Goal: Check status: Check status

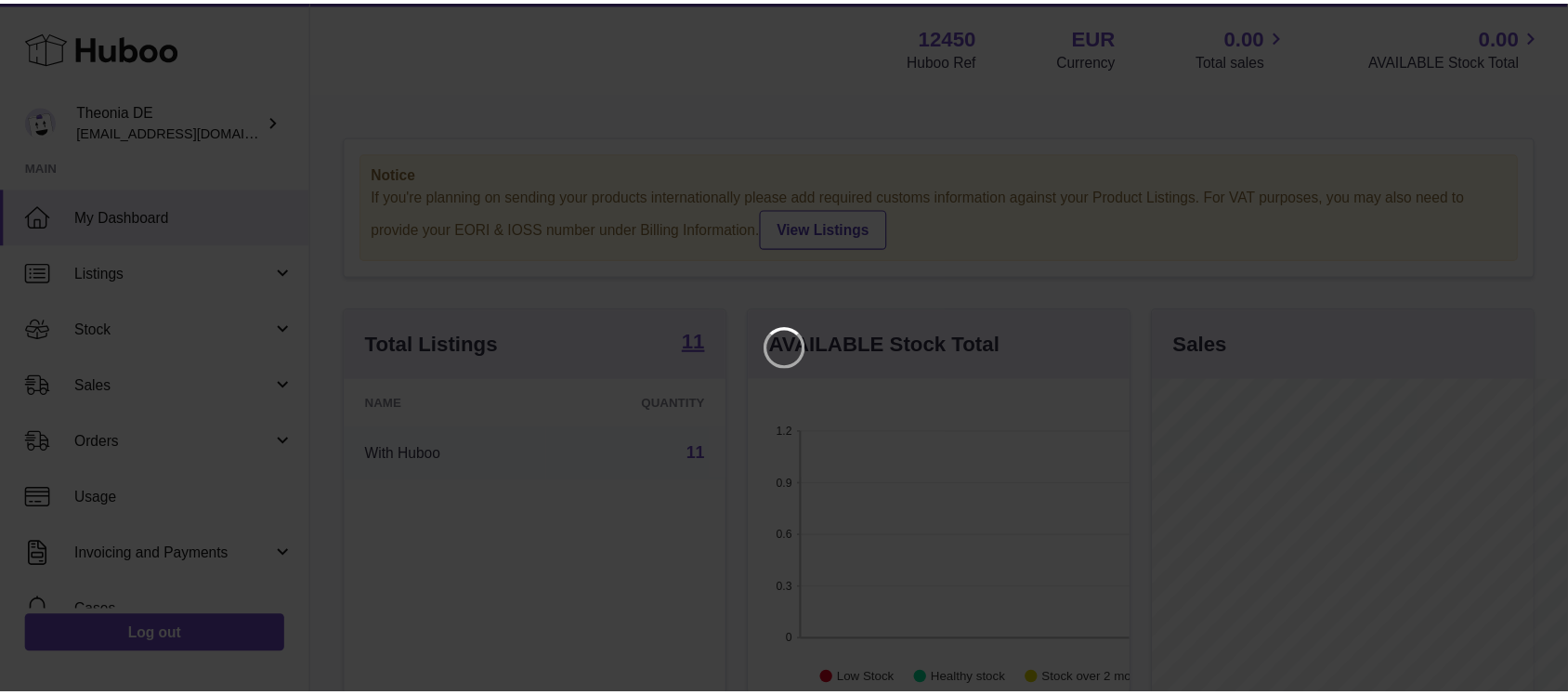
scroll to position [290, 401]
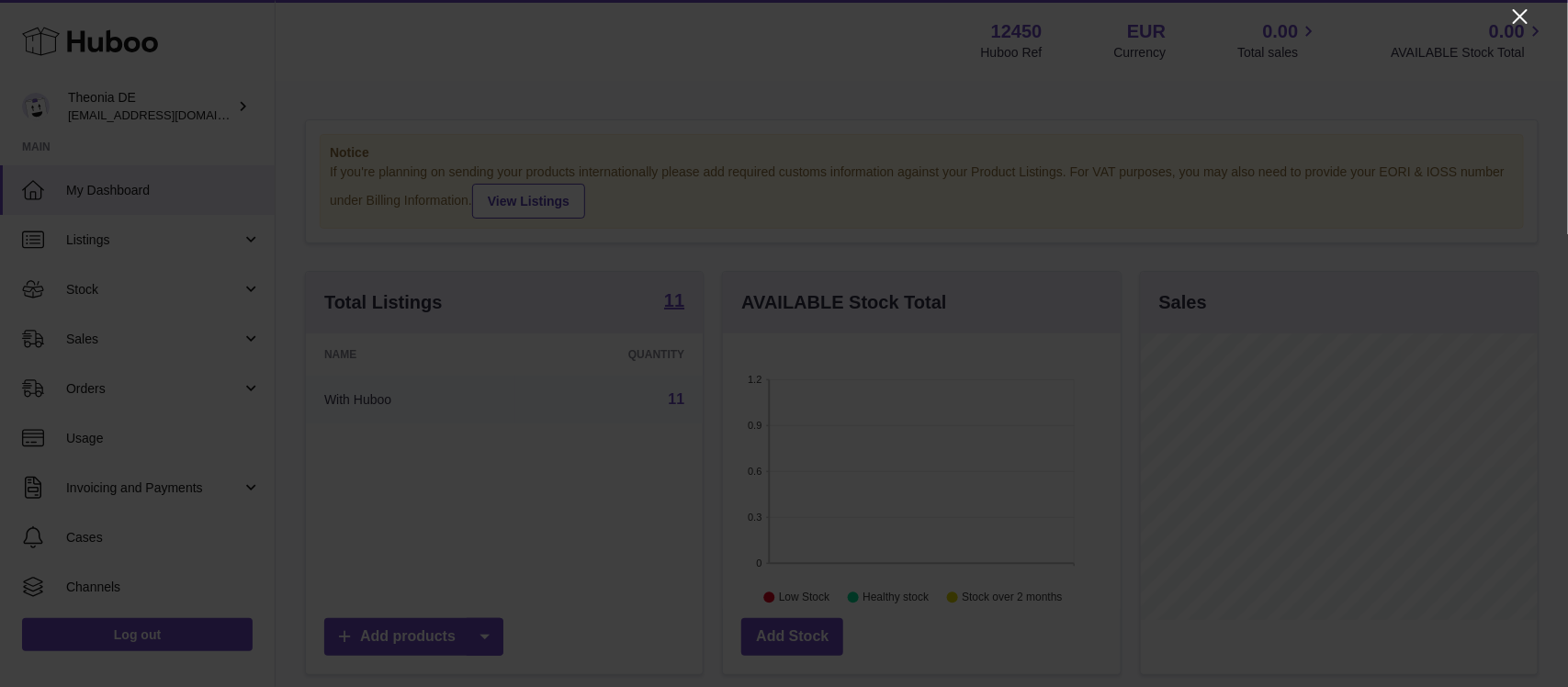
click at [1254, 7] on icon "Close" at bounding box center [1520, 16] width 22 height 22
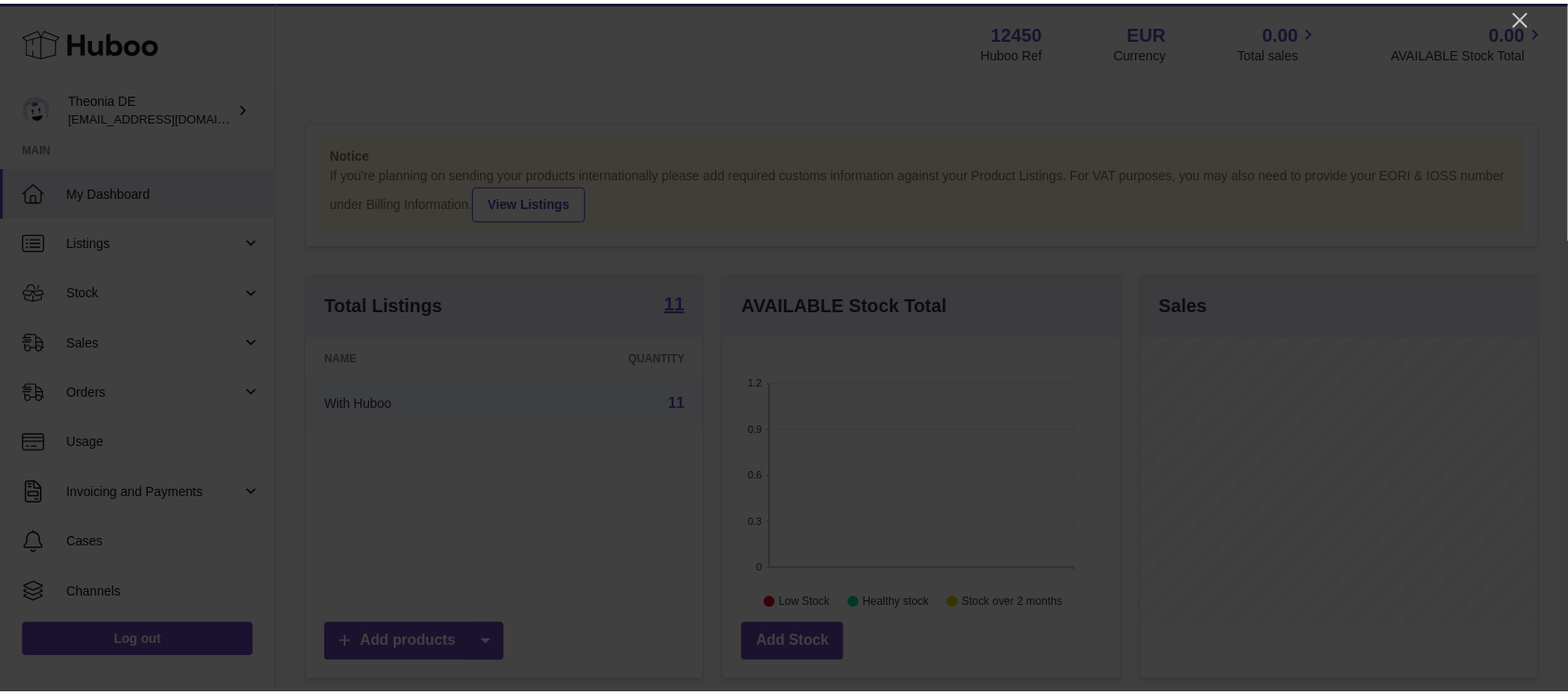
scroll to position [929060, 928729]
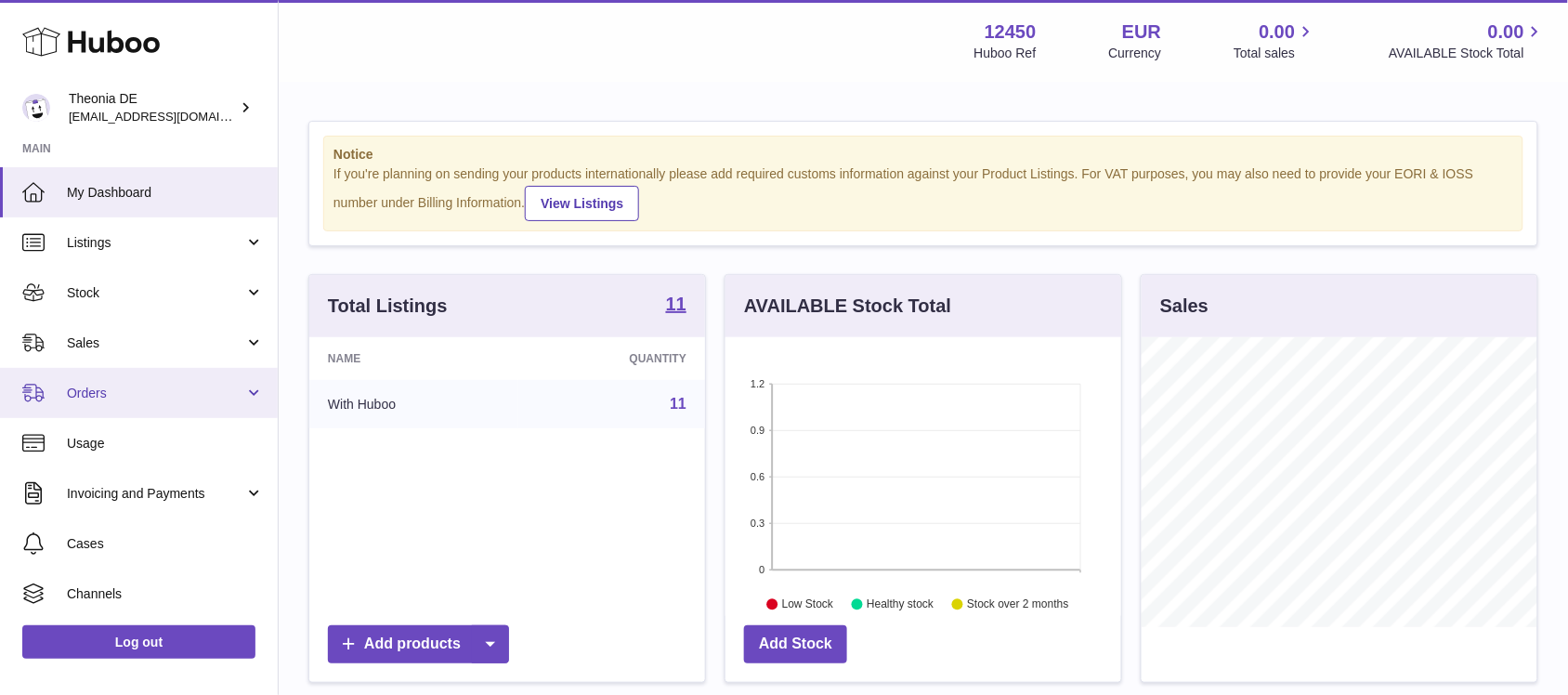
click at [252, 392] on link "Orders" at bounding box center [138, 393] width 278 height 50
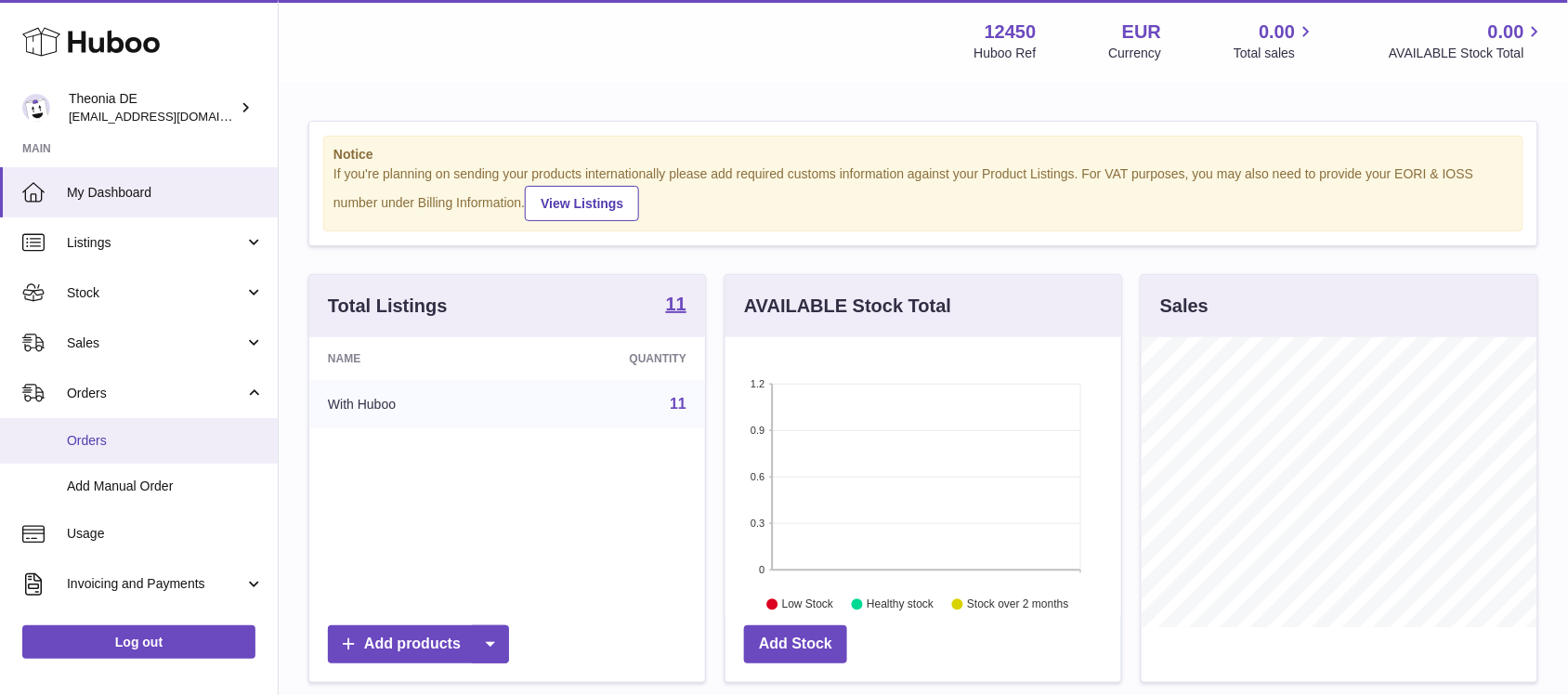
click at [97, 438] on span "Orders" at bounding box center [166, 441] width 197 height 18
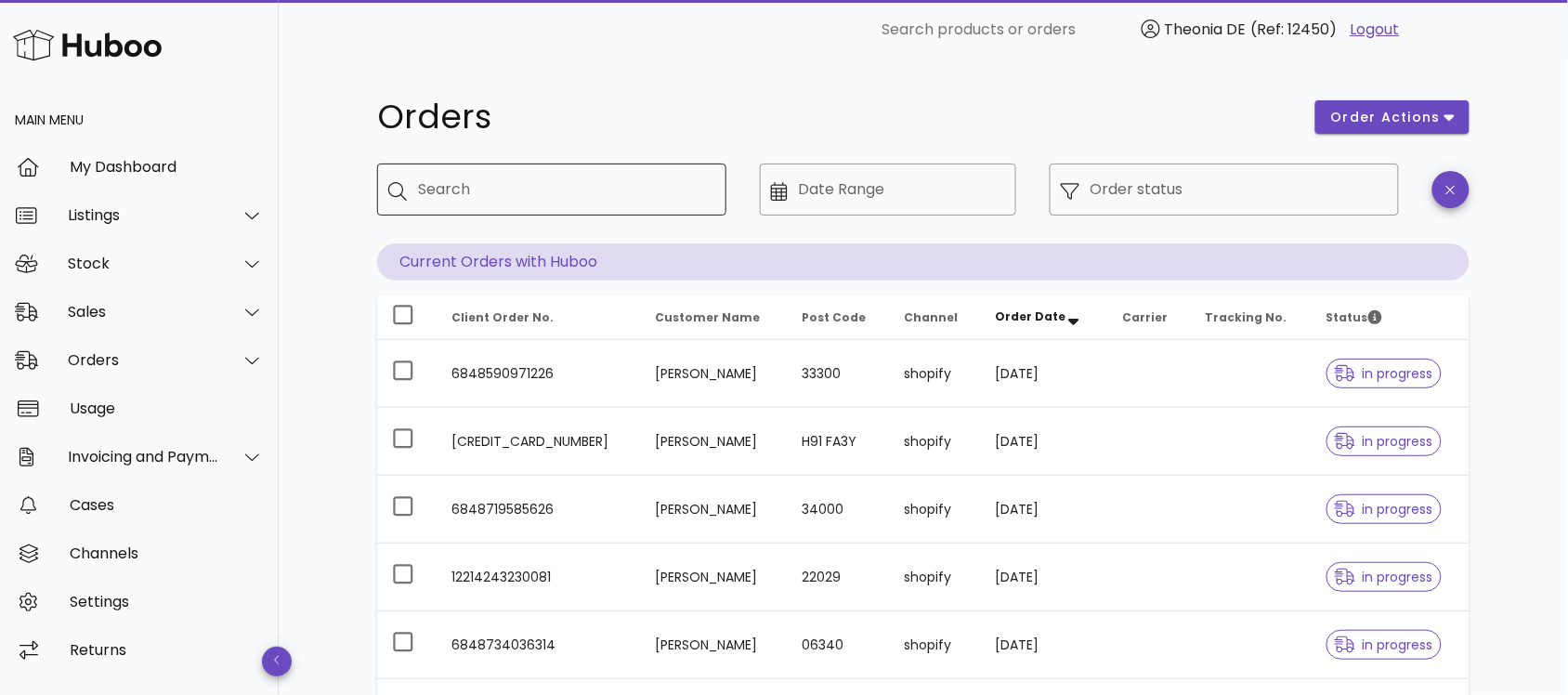
click at [495, 190] on input "Search" at bounding box center [564, 189] width 293 height 30
paste input "**********"
type input "**********"
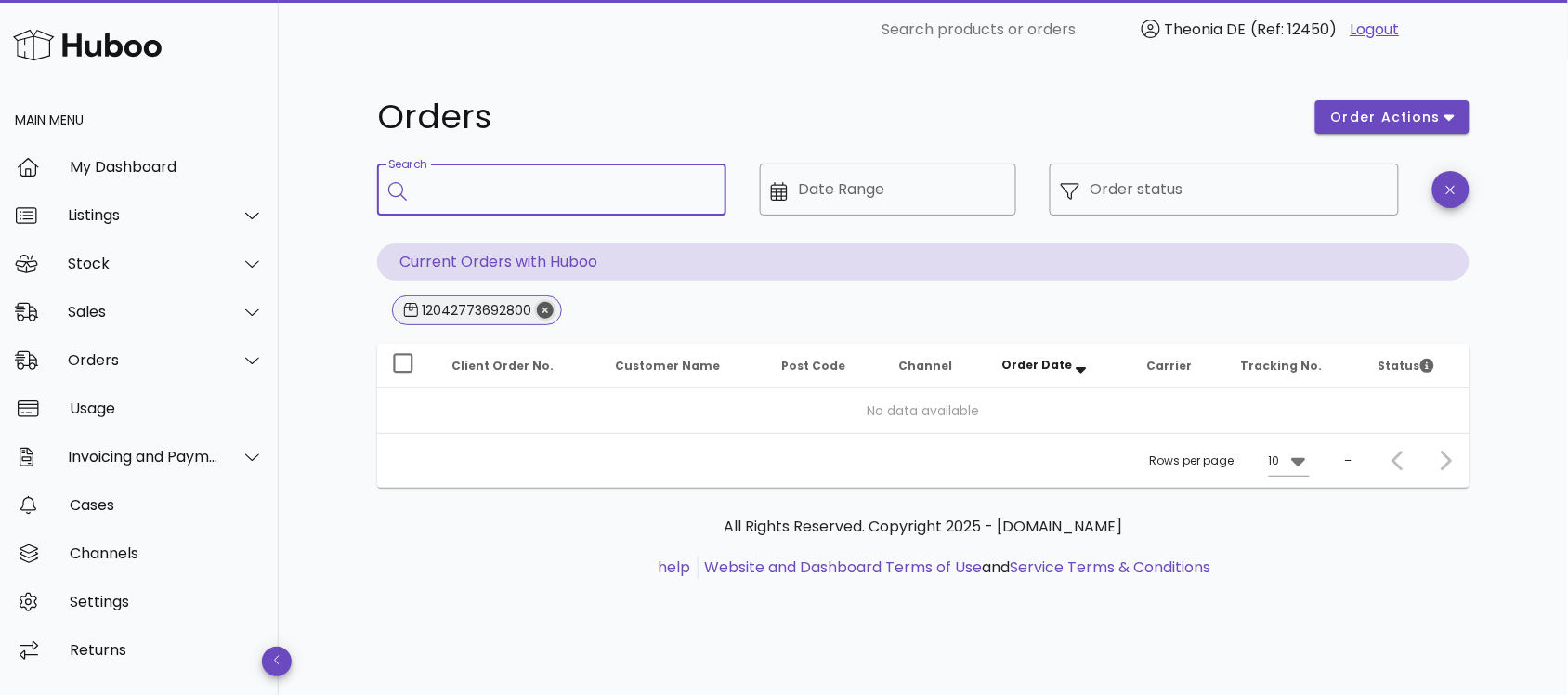
click at [545, 309] on icon "Close" at bounding box center [545, 310] width 17 height 17
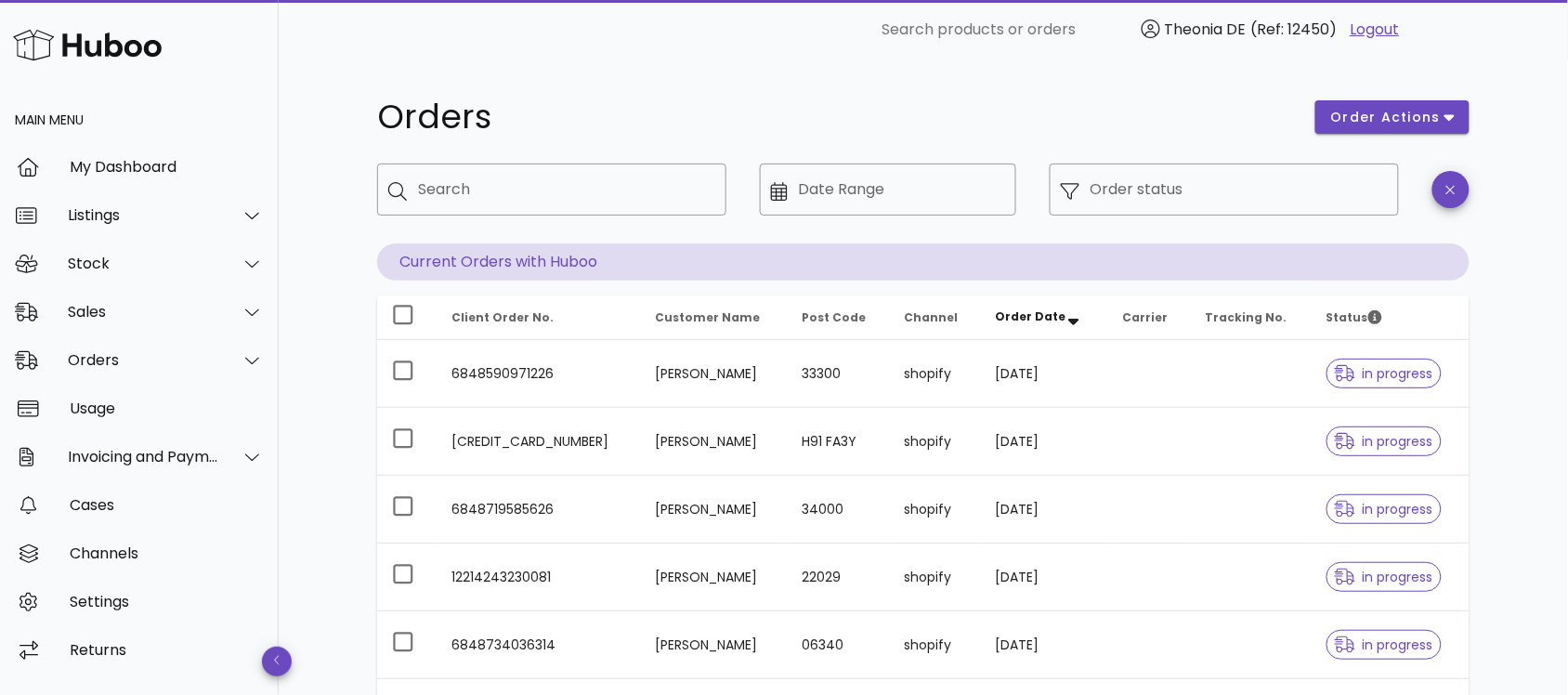
click at [108, 40] on img at bounding box center [87, 45] width 149 height 40
drag, startPoint x: 102, startPoint y: 164, endPoint x: 103, endPoint y: 196, distance: 32.0
click at [102, 164] on div "My Dashboard" at bounding box center [167, 167] width 194 height 18
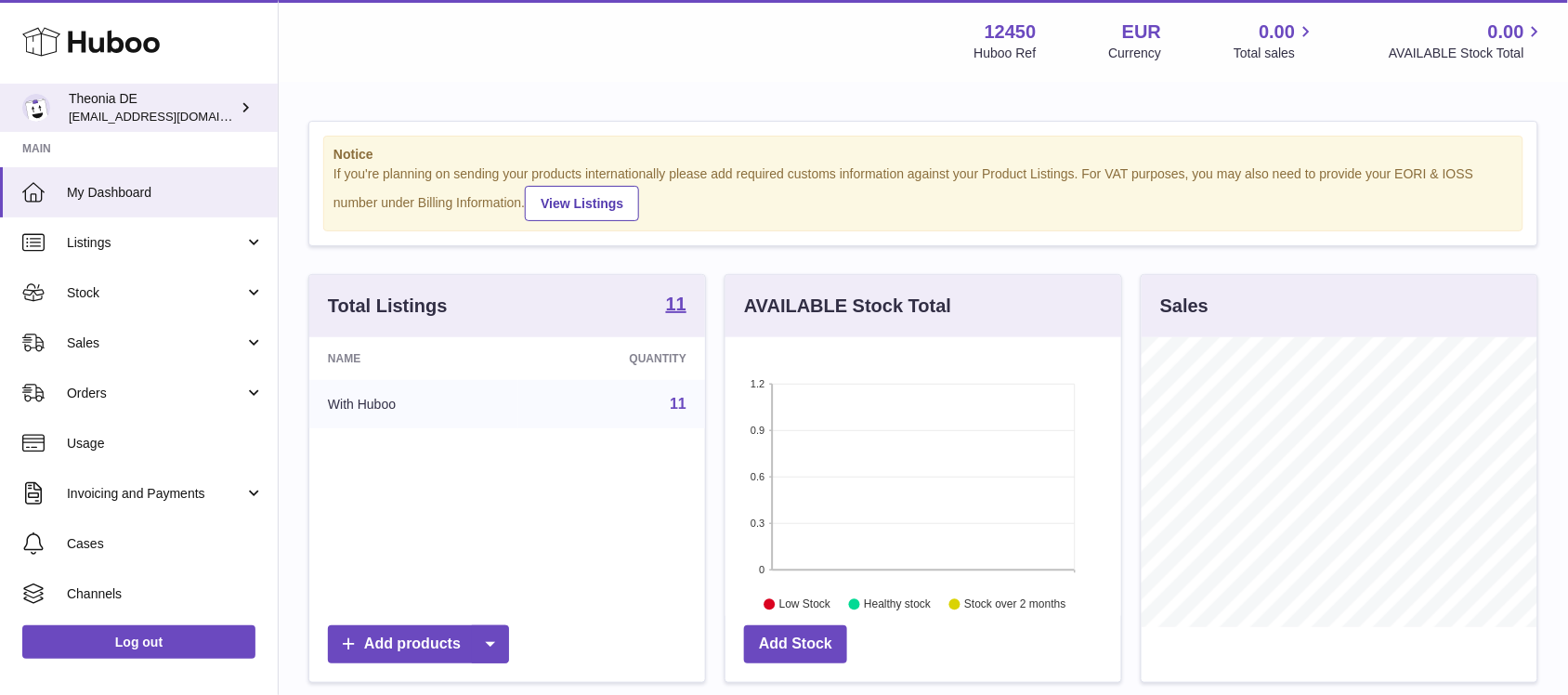
scroll to position [290, 395]
click at [116, 103] on div "Theonia DE info-de@theonia.com" at bounding box center [153, 107] width 168 height 35
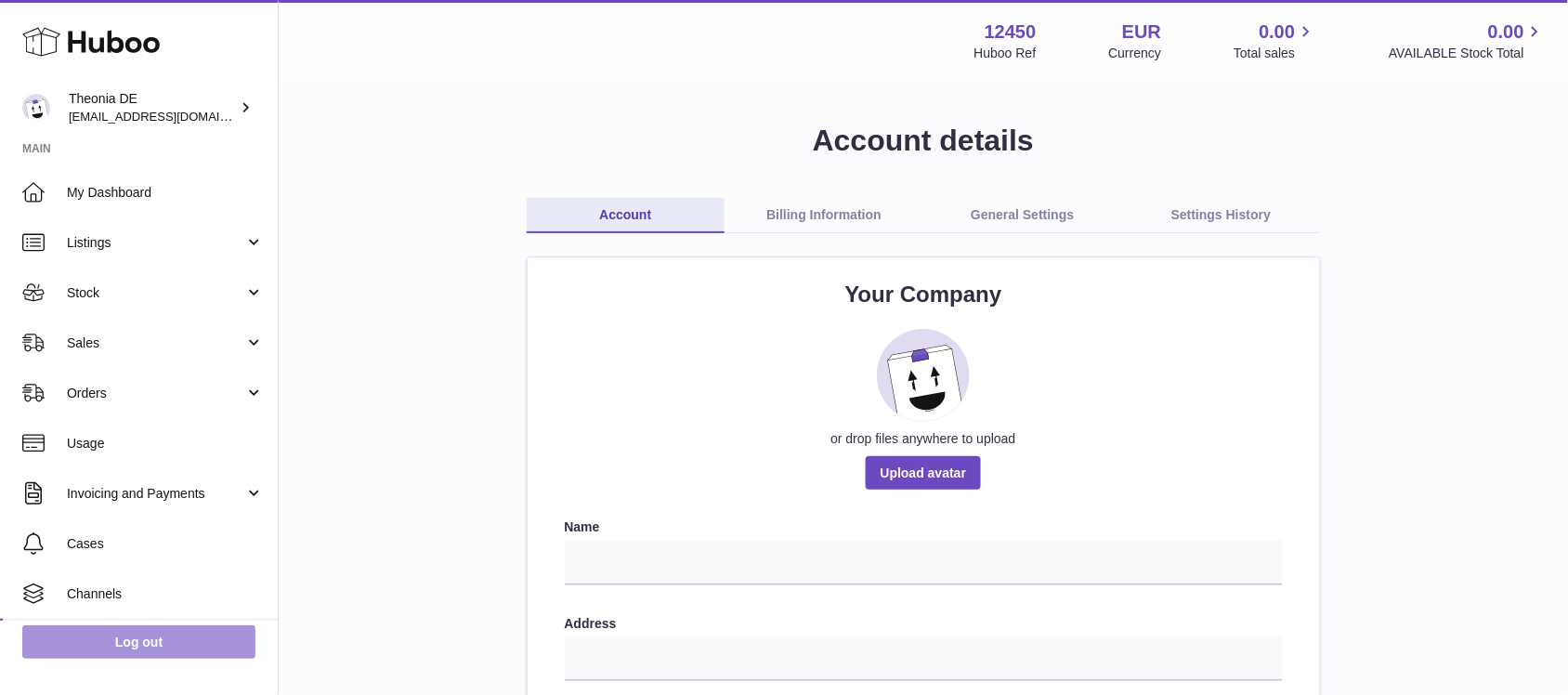
click at [136, 634] on link "Log out" at bounding box center [138, 642] width 233 height 33
